Goal: Task Accomplishment & Management: Manage account settings

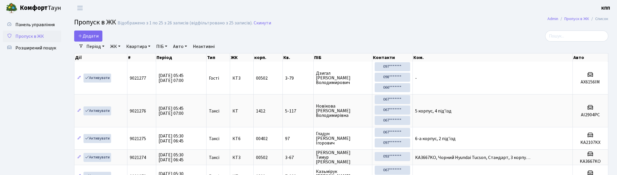
select select "25"
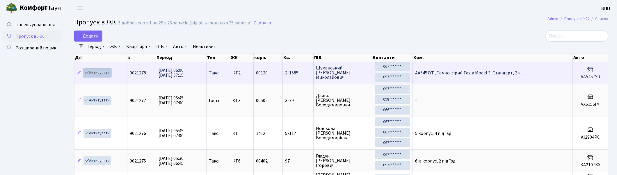
click at [97, 71] on link "Активувати" at bounding box center [97, 72] width 28 height 9
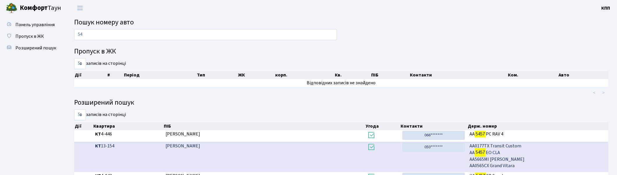
type input "5"
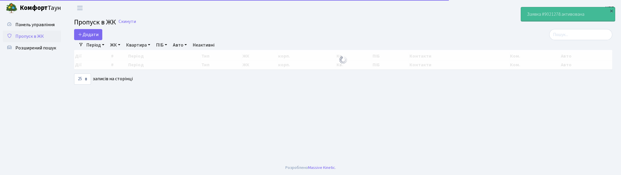
select select "25"
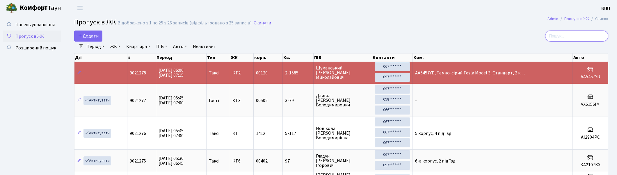
click at [603, 35] on input "search" at bounding box center [576, 36] width 63 height 11
